Goal: Obtain resource: Obtain resource

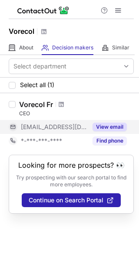
click at [108, 124] on button "View email" at bounding box center [109, 127] width 34 height 9
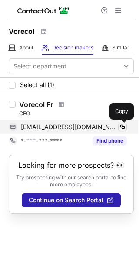
click at [122, 126] on span at bounding box center [122, 127] width 7 height 7
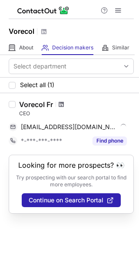
click at [63, 105] on span at bounding box center [61, 104] width 5 height 7
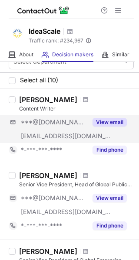
scroll to position [18, 0]
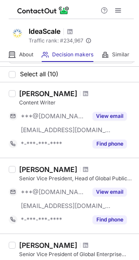
click at [80, 168] on div at bounding box center [86, 169] width 12 height 5
click at [83, 168] on span at bounding box center [85, 169] width 5 height 7
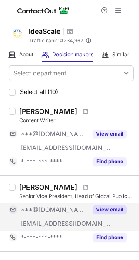
click at [103, 207] on button "View email" at bounding box center [109, 210] width 34 height 9
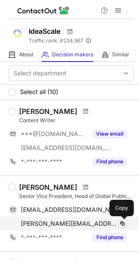
click at [124, 223] on span at bounding box center [122, 223] width 7 height 7
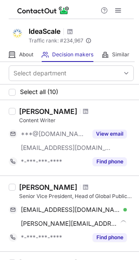
click at [80, 187] on div at bounding box center [86, 187] width 12 height 5
click at [83, 189] on span at bounding box center [85, 187] width 5 height 7
